Goal: Task Accomplishment & Management: Manage account settings

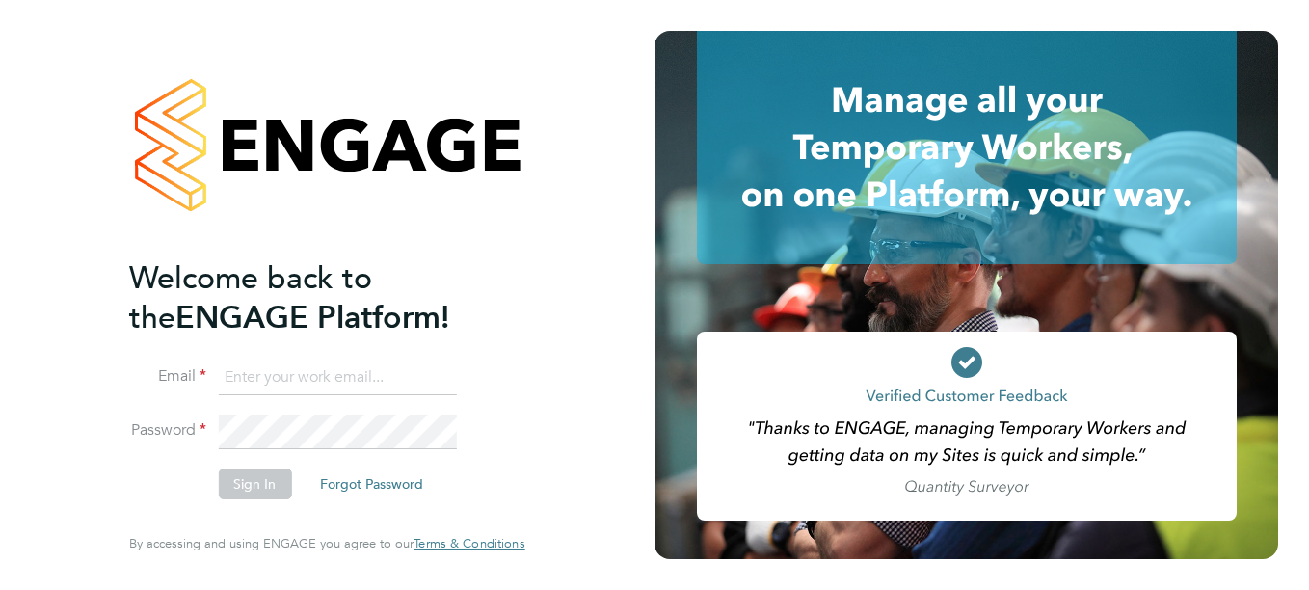
type input "[PERSON_NAME][EMAIL_ADDRESS][DOMAIN_NAME]"
click at [240, 483] on button "Sign In" at bounding box center [254, 483] width 73 height 31
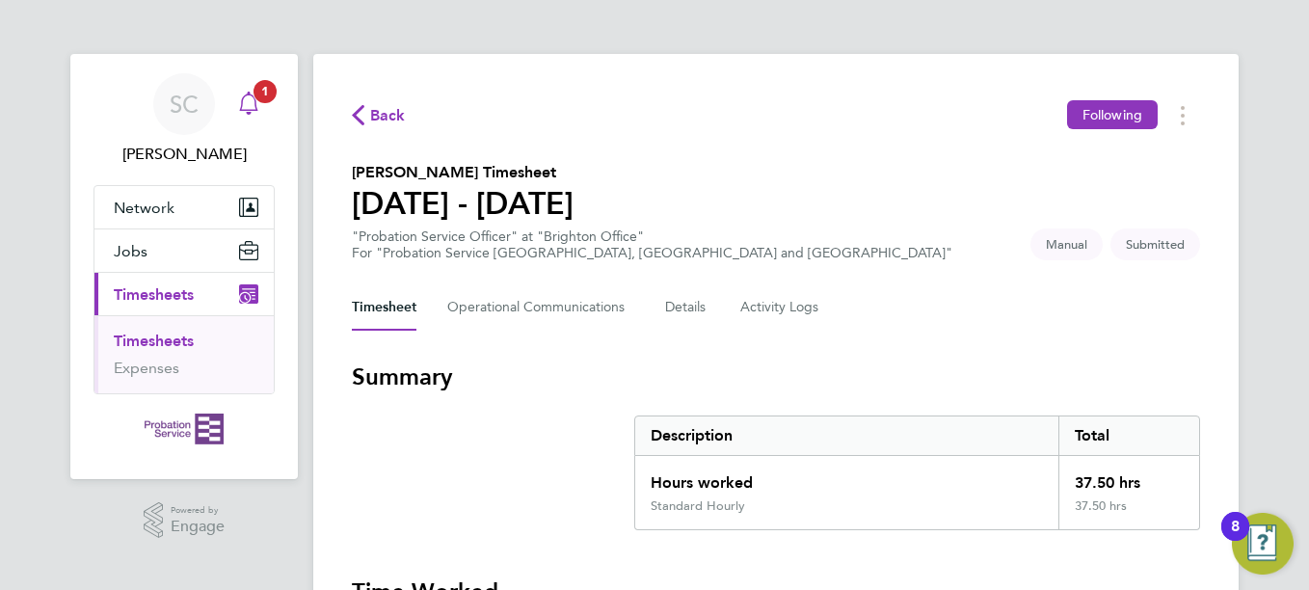
click at [255, 101] on icon "Main navigation" at bounding box center [248, 101] width 18 height 19
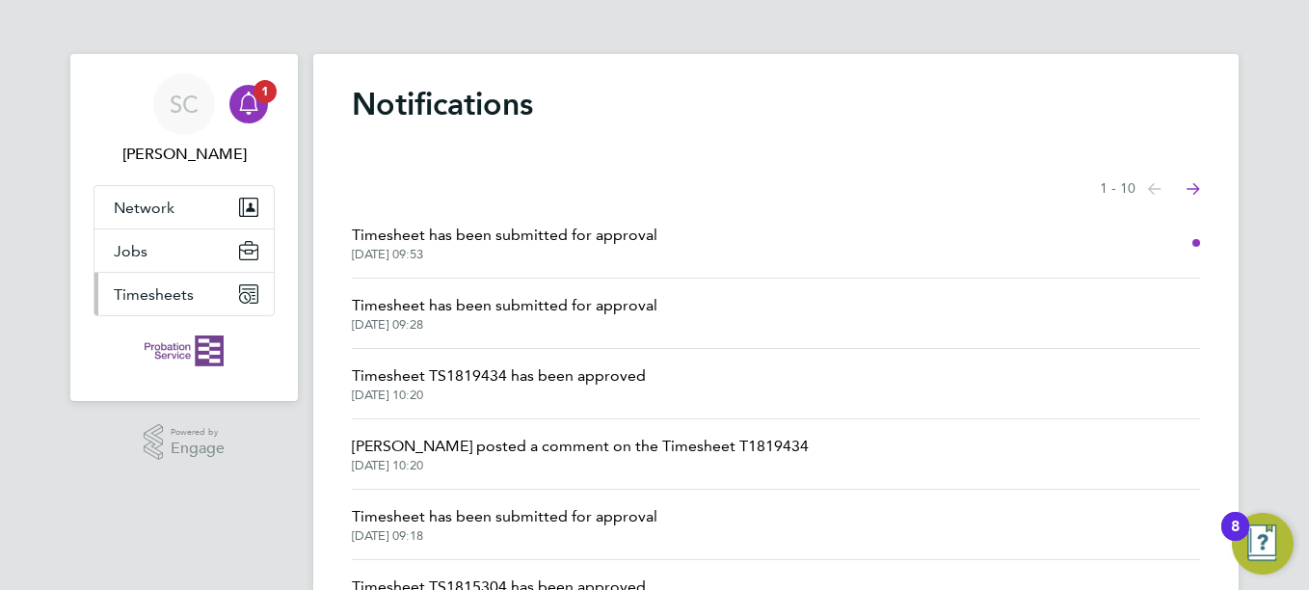
click at [182, 303] on span "Timesheets" at bounding box center [154, 294] width 80 height 18
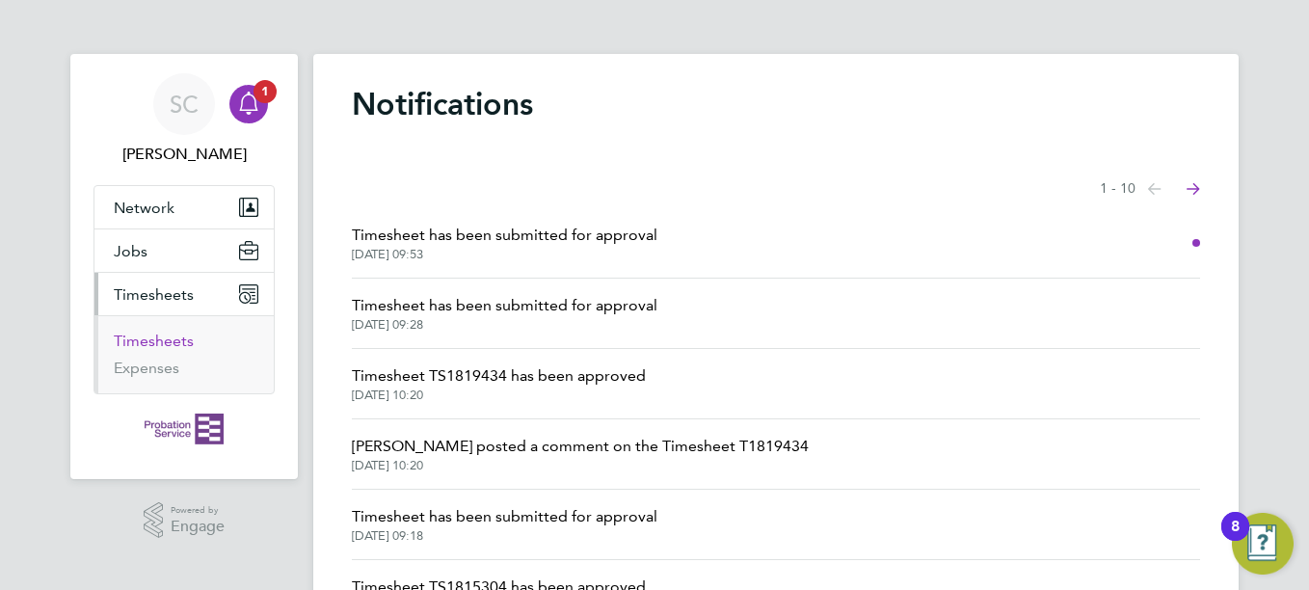
click at [186, 342] on link "Timesheets" at bounding box center [154, 341] width 80 height 18
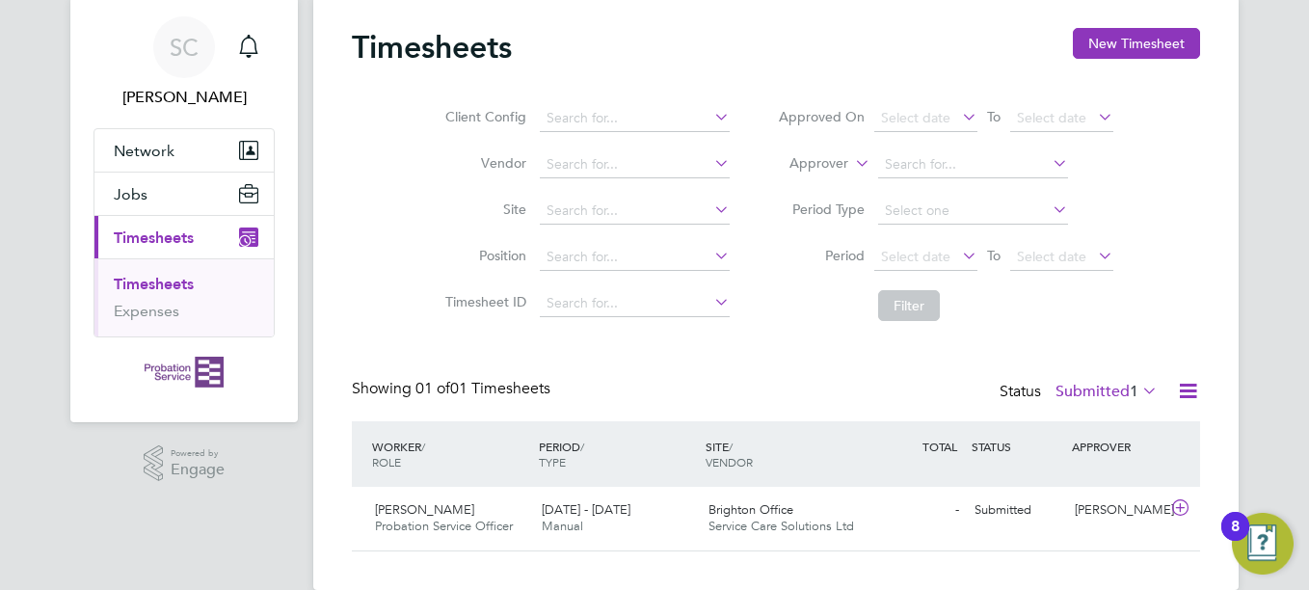
scroll to position [88, 0]
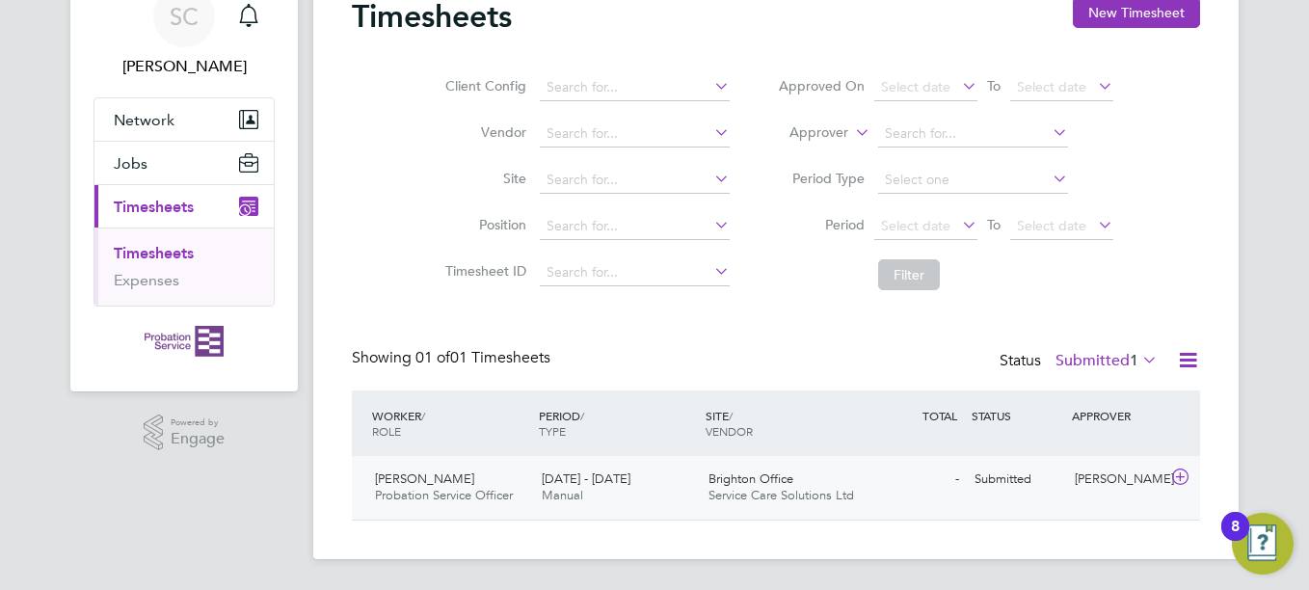
click at [764, 491] on span "Service Care Solutions Ltd" at bounding box center [781, 495] width 146 height 16
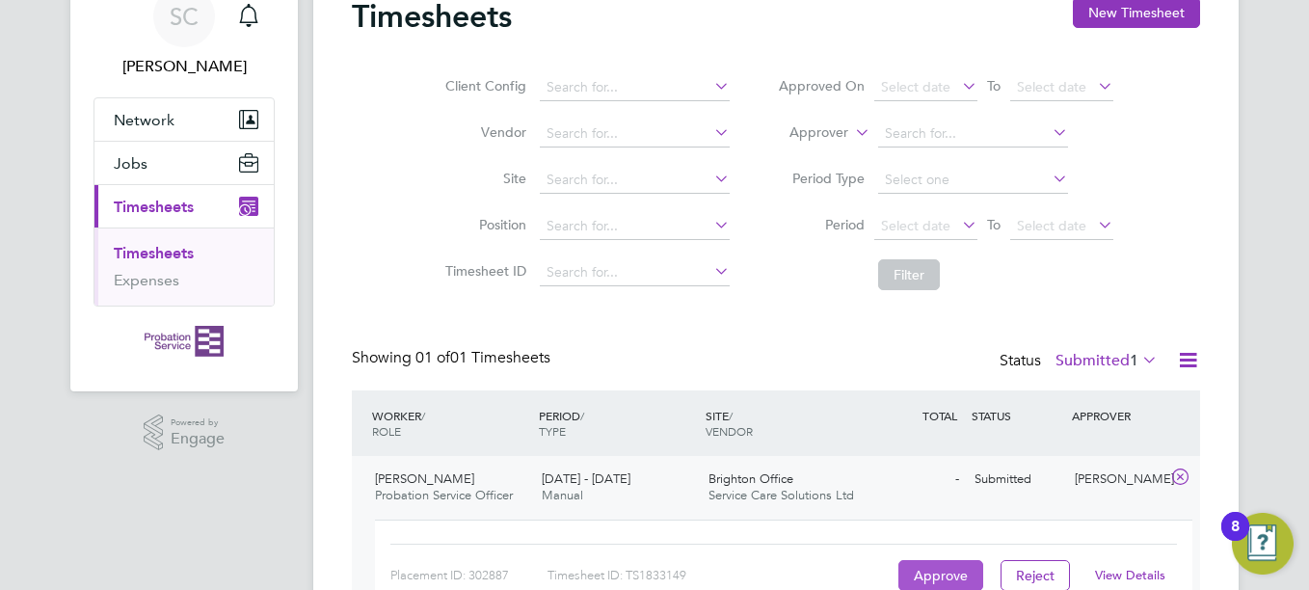
click at [921, 565] on button "Approve" at bounding box center [940, 575] width 85 height 31
click at [919, 566] on button "Approve" at bounding box center [940, 575] width 85 height 31
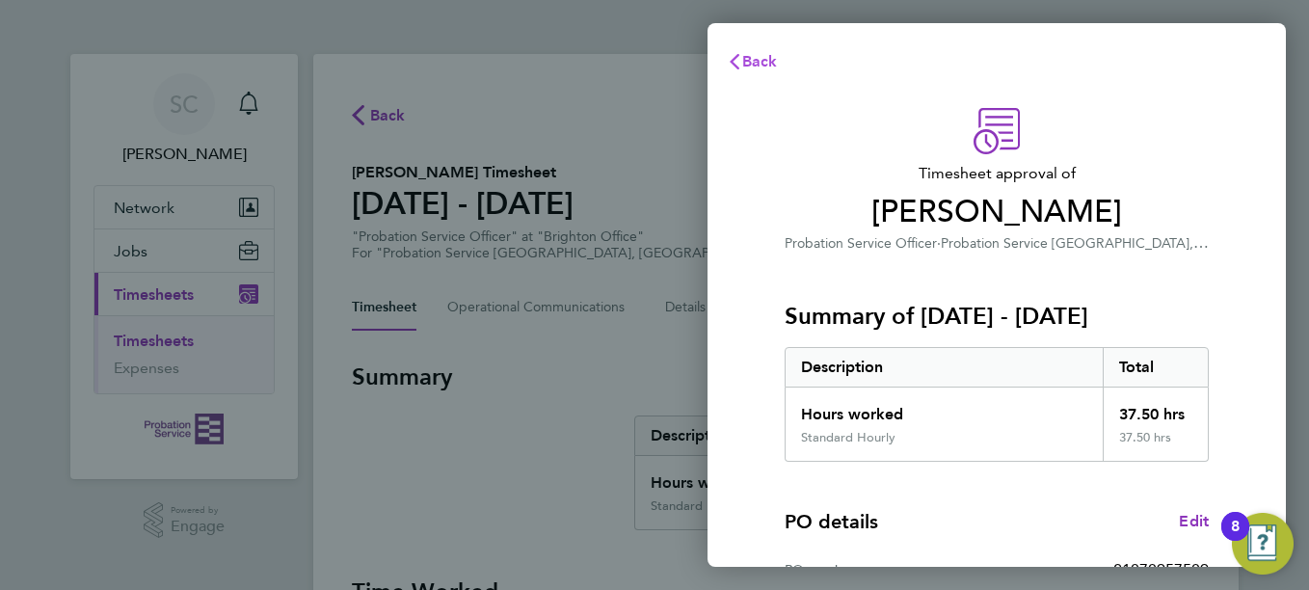
click at [757, 64] on span "Back" at bounding box center [760, 61] width 36 height 18
click at [741, 58] on icon "button" at bounding box center [734, 61] width 15 height 15
